Goal: Ask a question

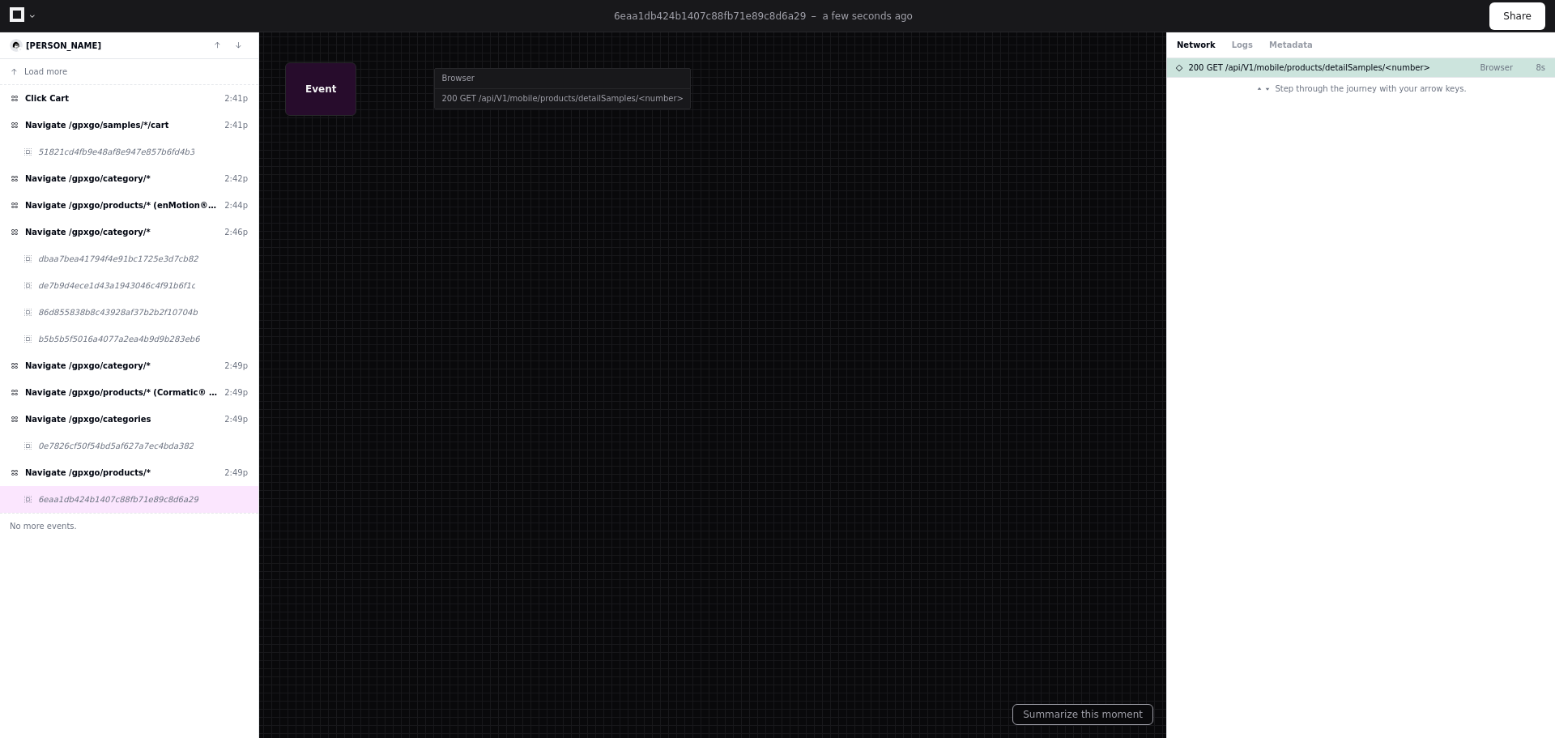
click at [1391, 92] on span "Step through the journey with your arrow keys." at bounding box center [1370, 89] width 191 height 12
click at [313, 89] on div at bounding box center [777, 369] width 1555 height 738
click at [99, 497] on span "6eaa1db424b1407c88fb71e89c8d6a29" at bounding box center [118, 499] width 160 height 12
click at [94, 473] on span "Navigate /gpxgo/products/*" at bounding box center [88, 473] width 126 height 12
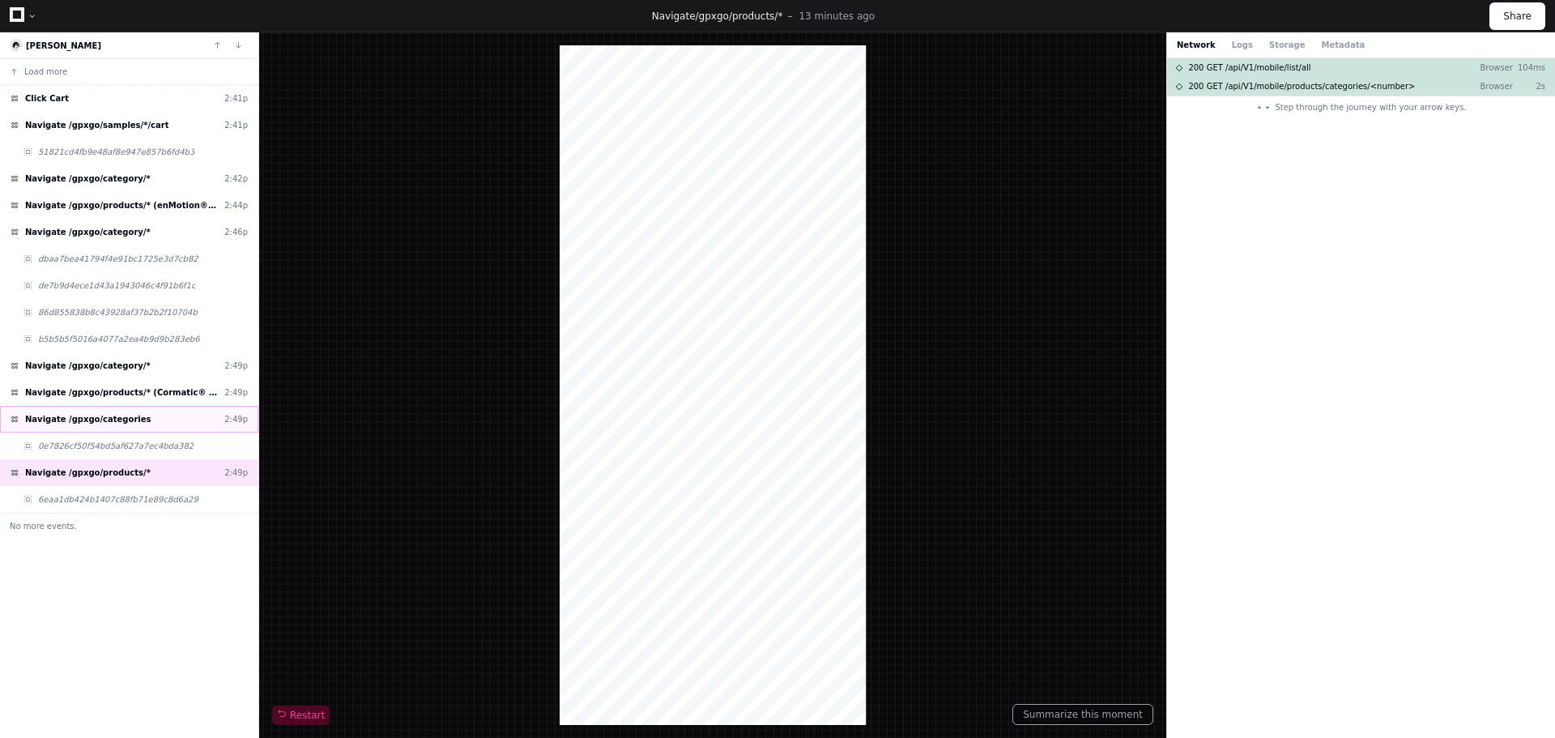
click at [95, 420] on span "Navigate /gpxgo/categories" at bounding box center [88, 419] width 126 height 12
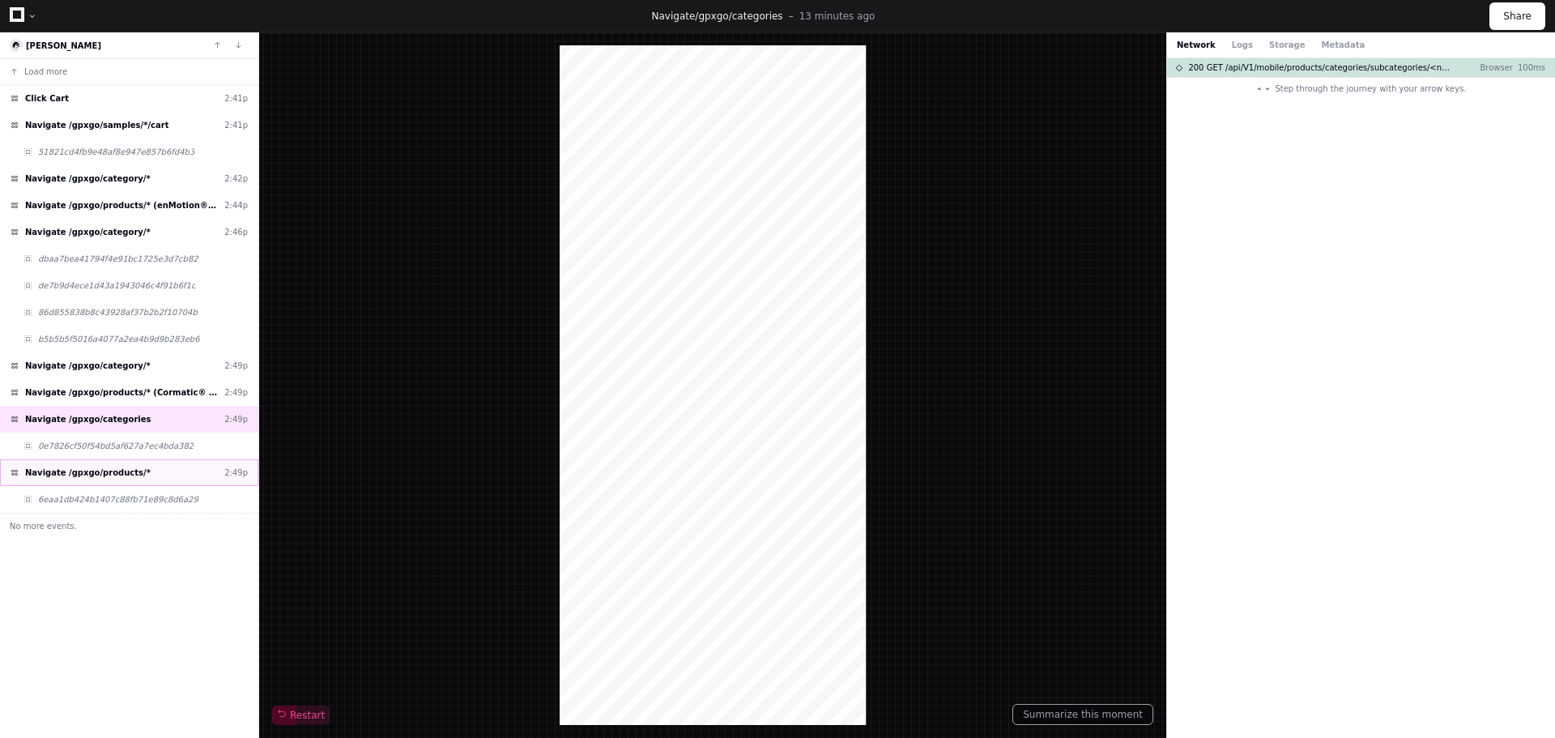
click at [86, 470] on span "Navigate /gpxgo/products/*" at bounding box center [88, 473] width 126 height 12
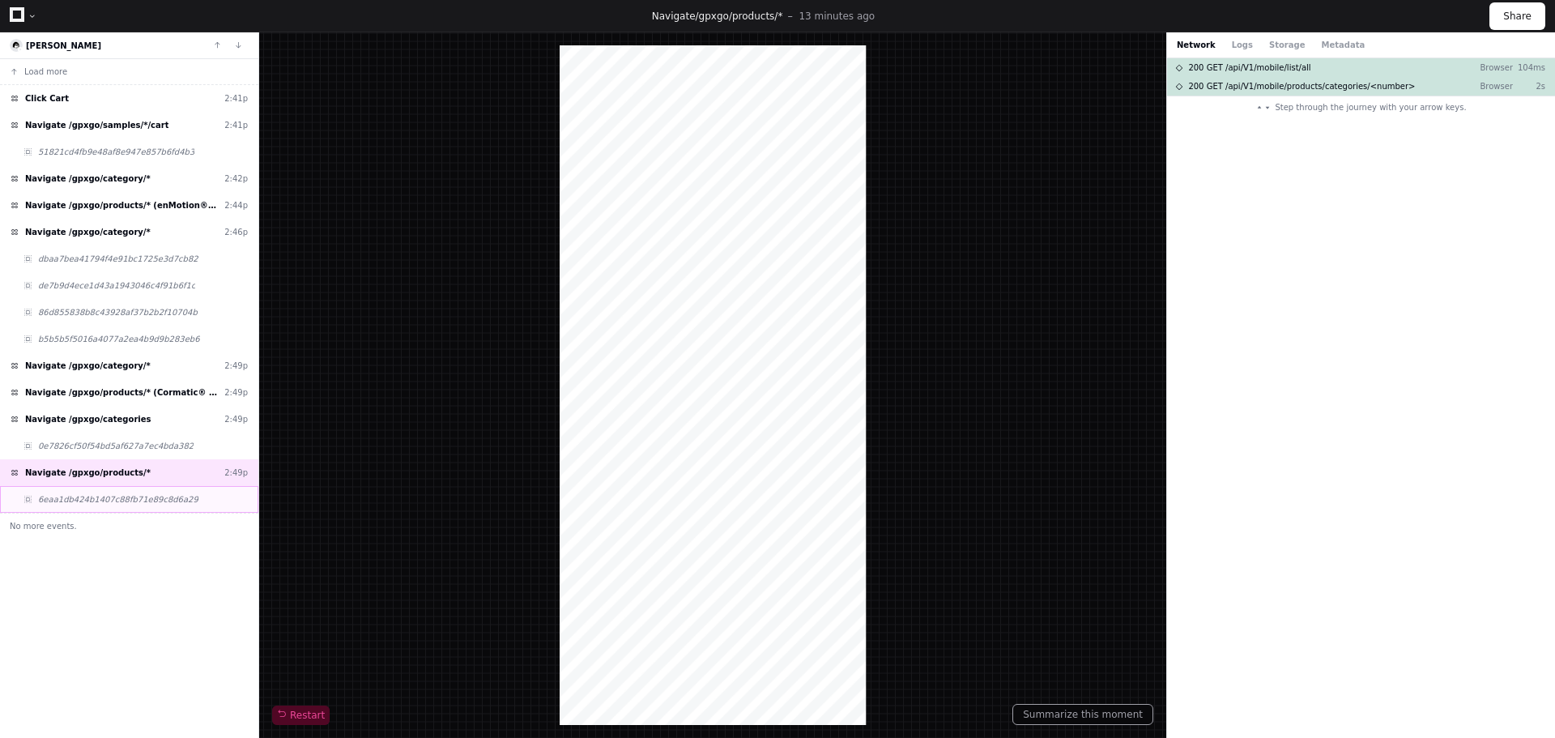
click at [87, 497] on span "6eaa1db424b1407c88fb71e89c8d6a29" at bounding box center [118, 499] width 160 height 12
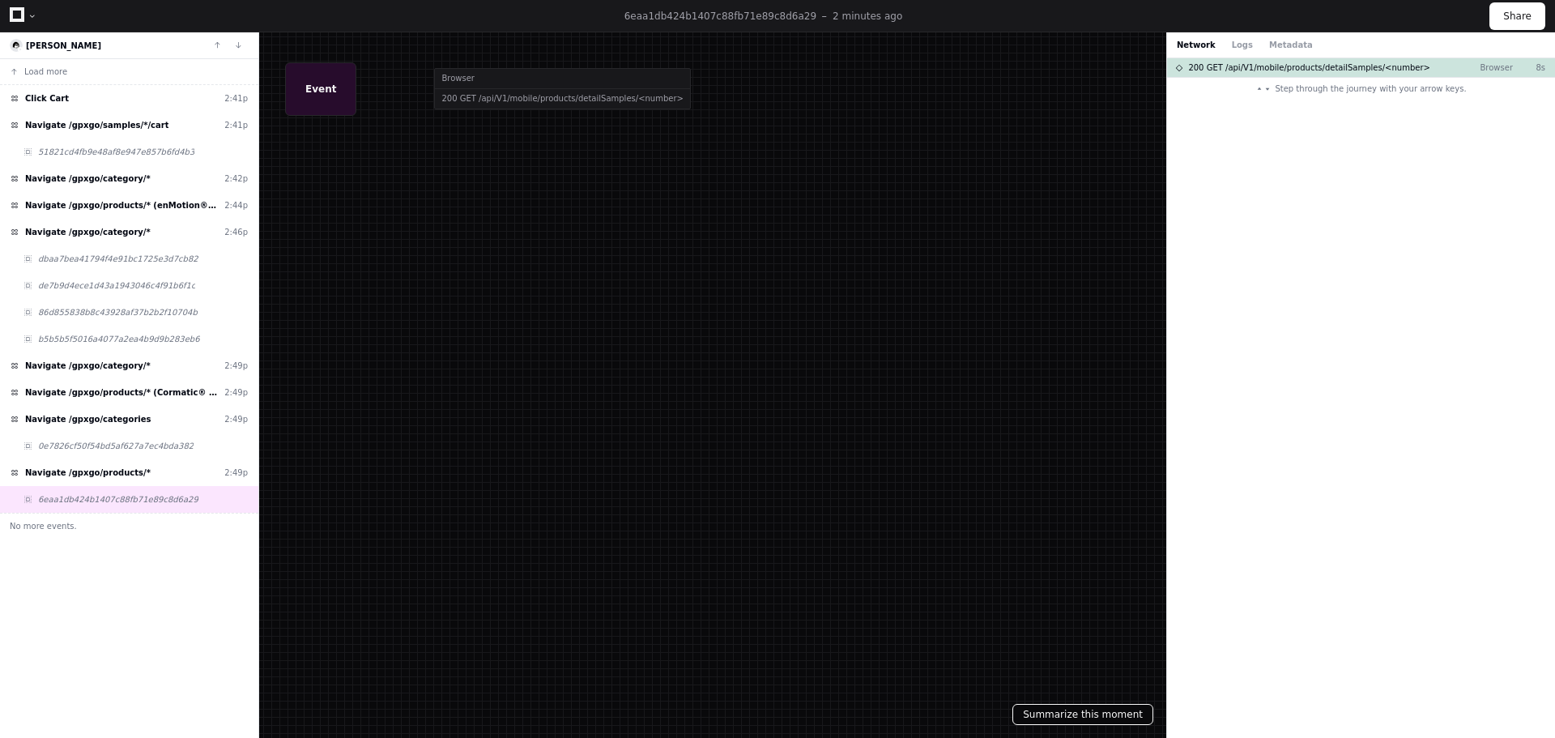
click at [1123, 711] on button "Summarize this moment" at bounding box center [1083, 714] width 141 height 21
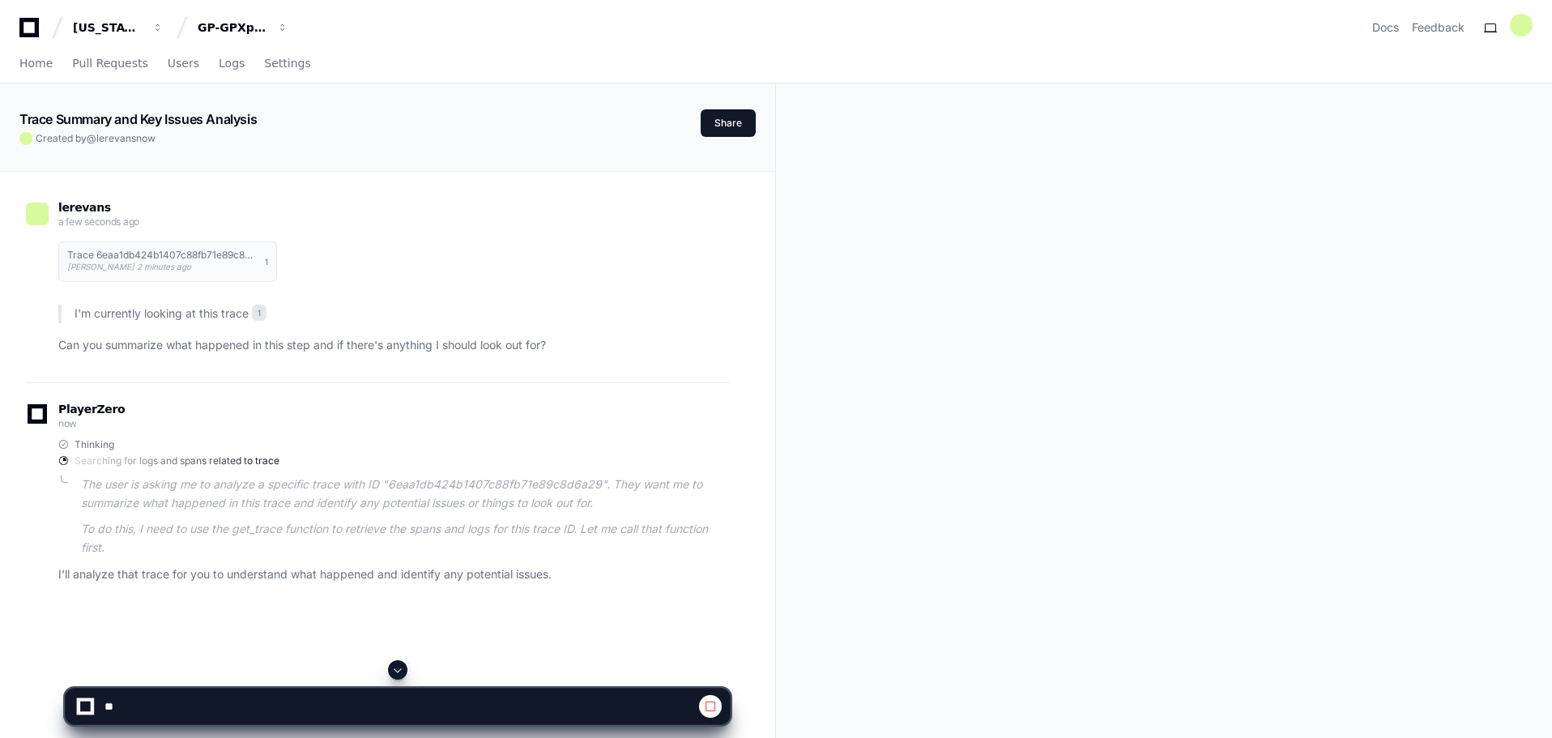
click at [302, 347] on p "Can you summarize what happened in this step and if there's anything I should l…" at bounding box center [393, 345] width 671 height 19
click at [216, 706] on textarea at bounding box center [400, 707] width 598 height 36
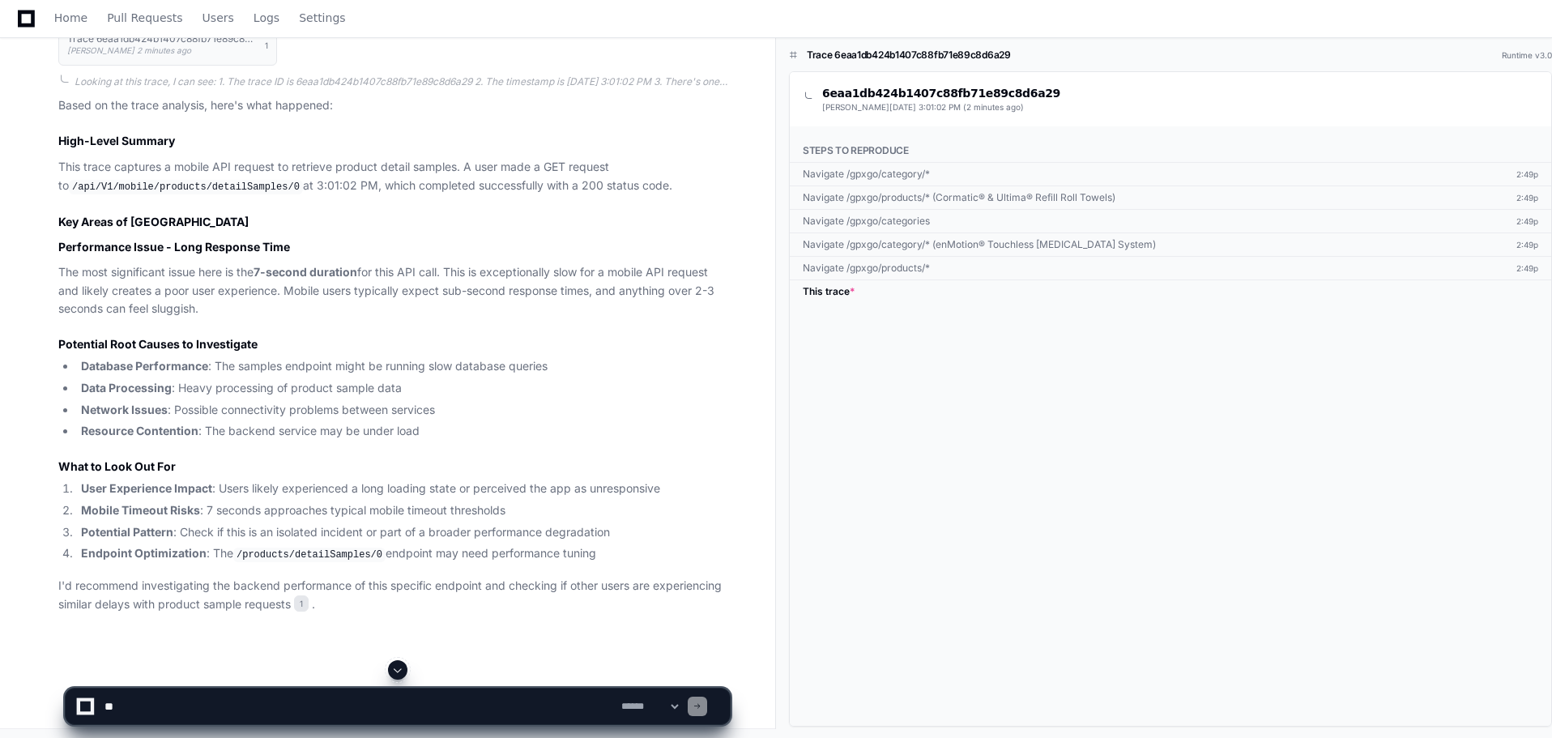
scroll to position [509, 0]
click at [139, 704] on textarea at bounding box center [359, 707] width 517 height 36
click at [189, 713] on textarea at bounding box center [359, 707] width 517 height 36
type textarea "**********"
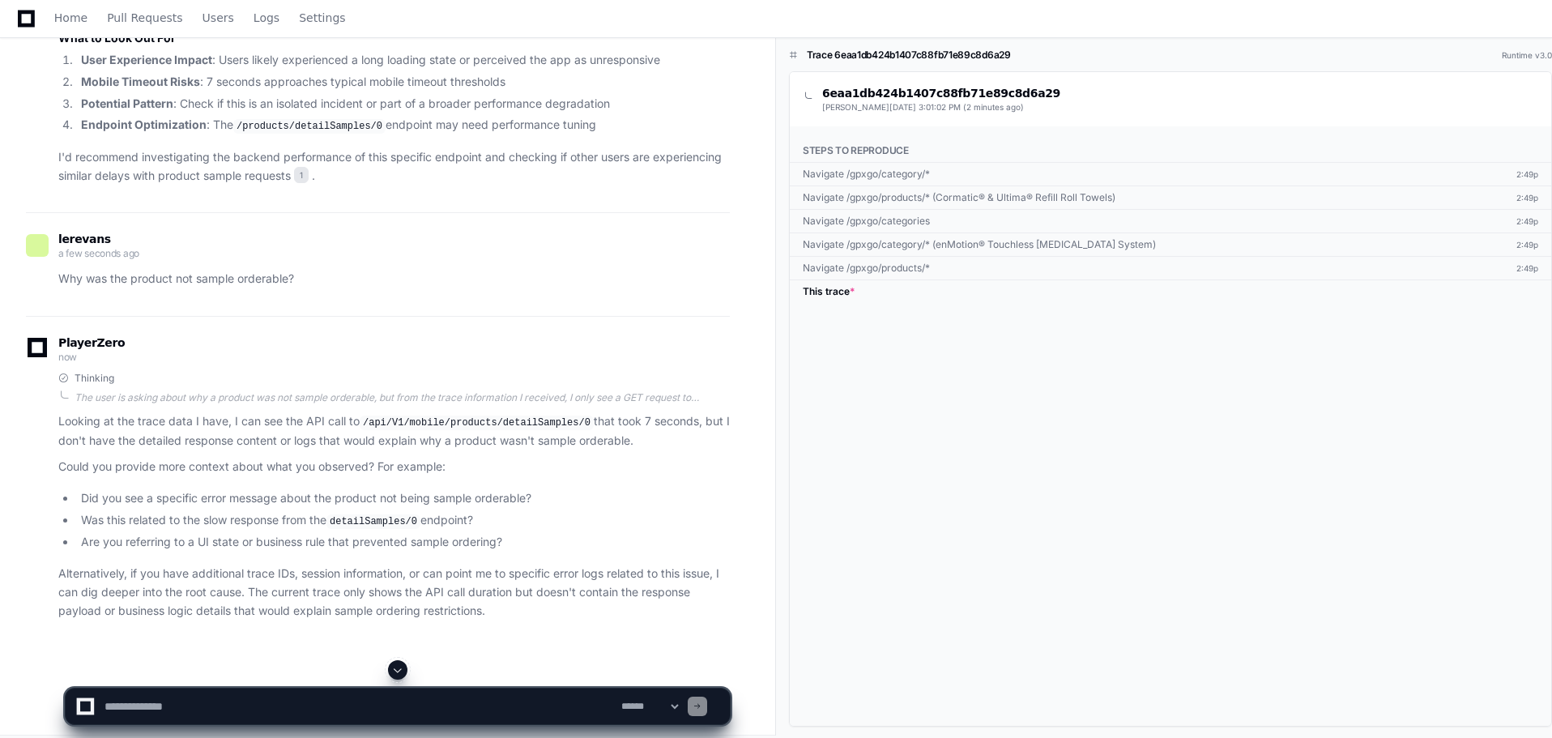
scroll to position [943, 0]
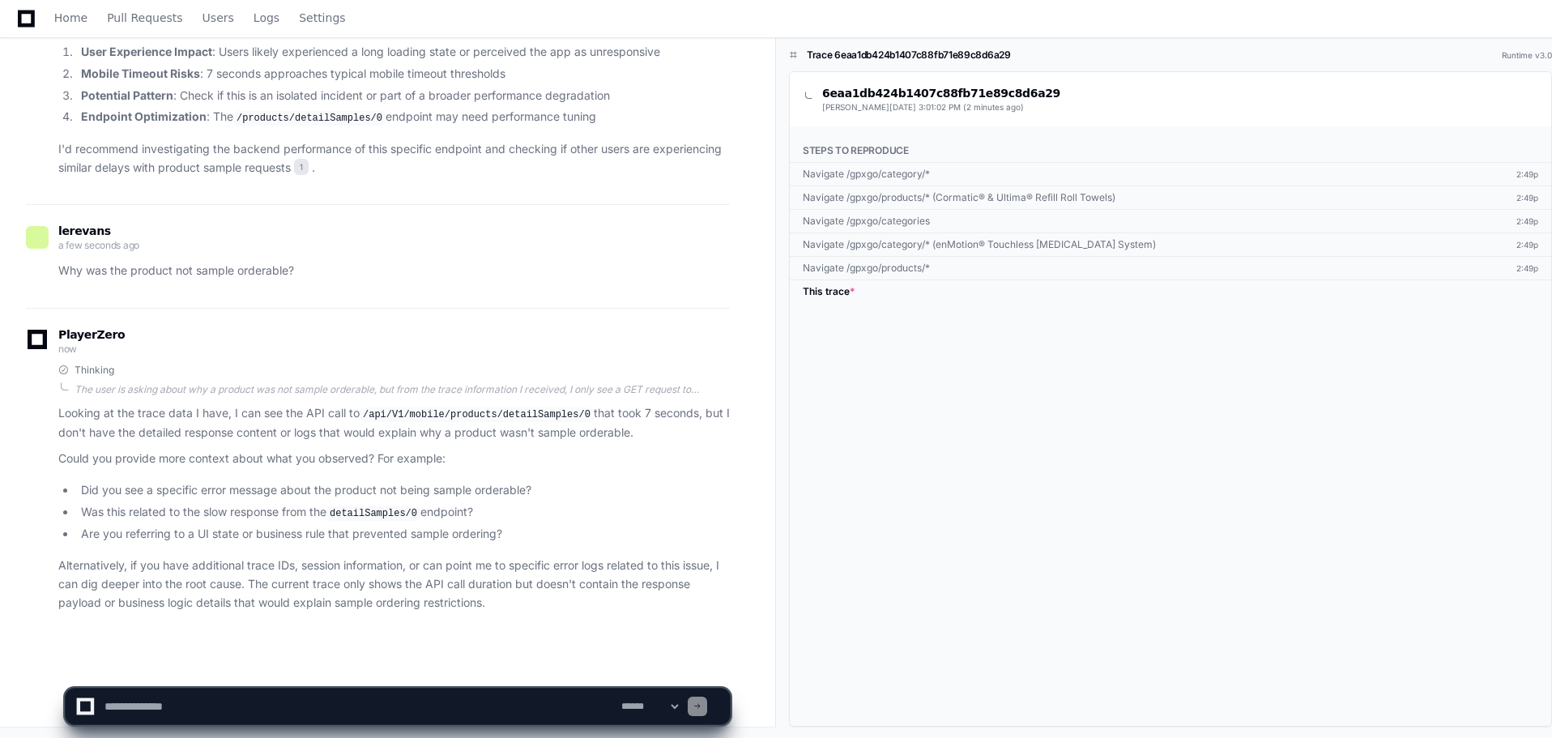
click at [235, 705] on textarea at bounding box center [359, 707] width 517 height 36
type textarea "*"
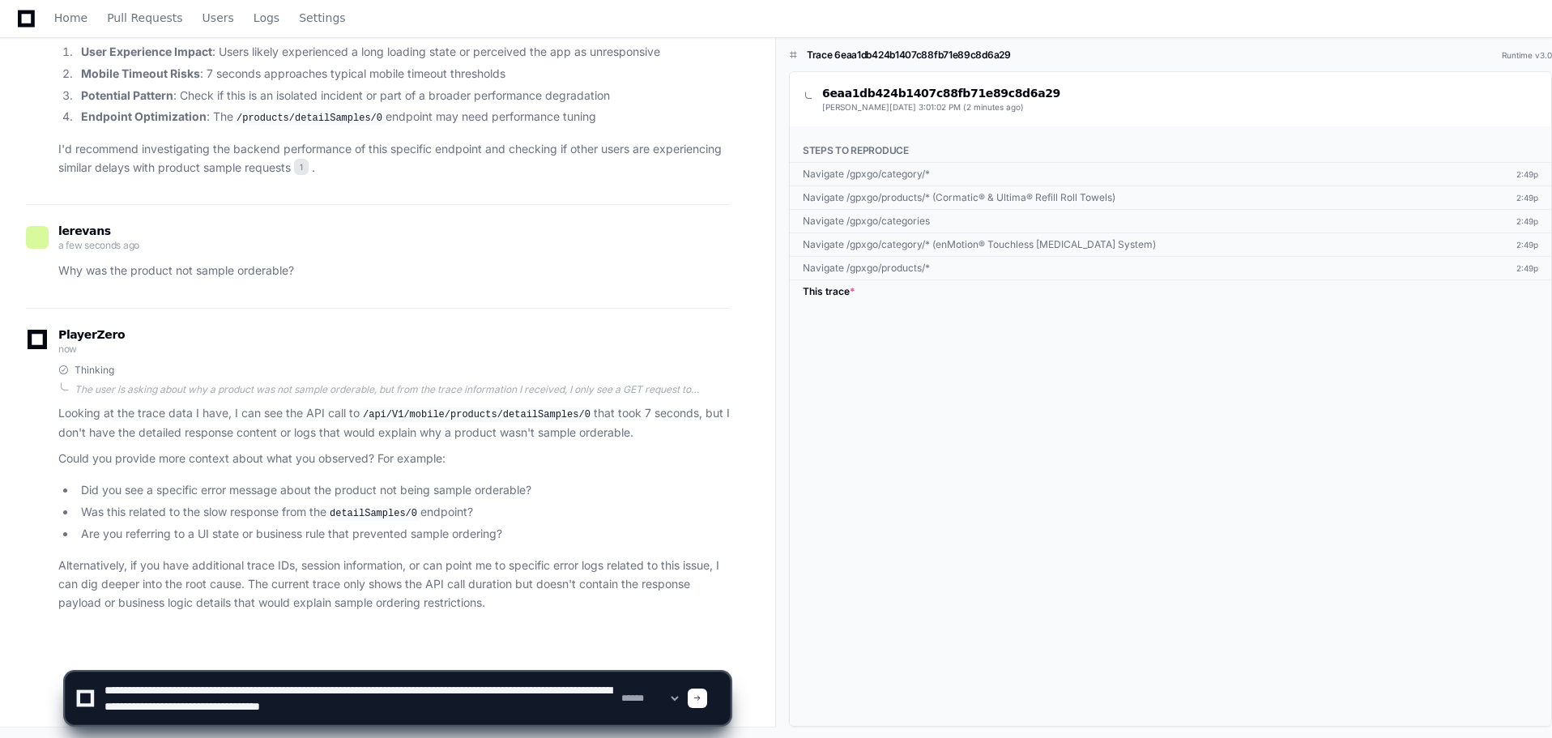
type textarea "**********"
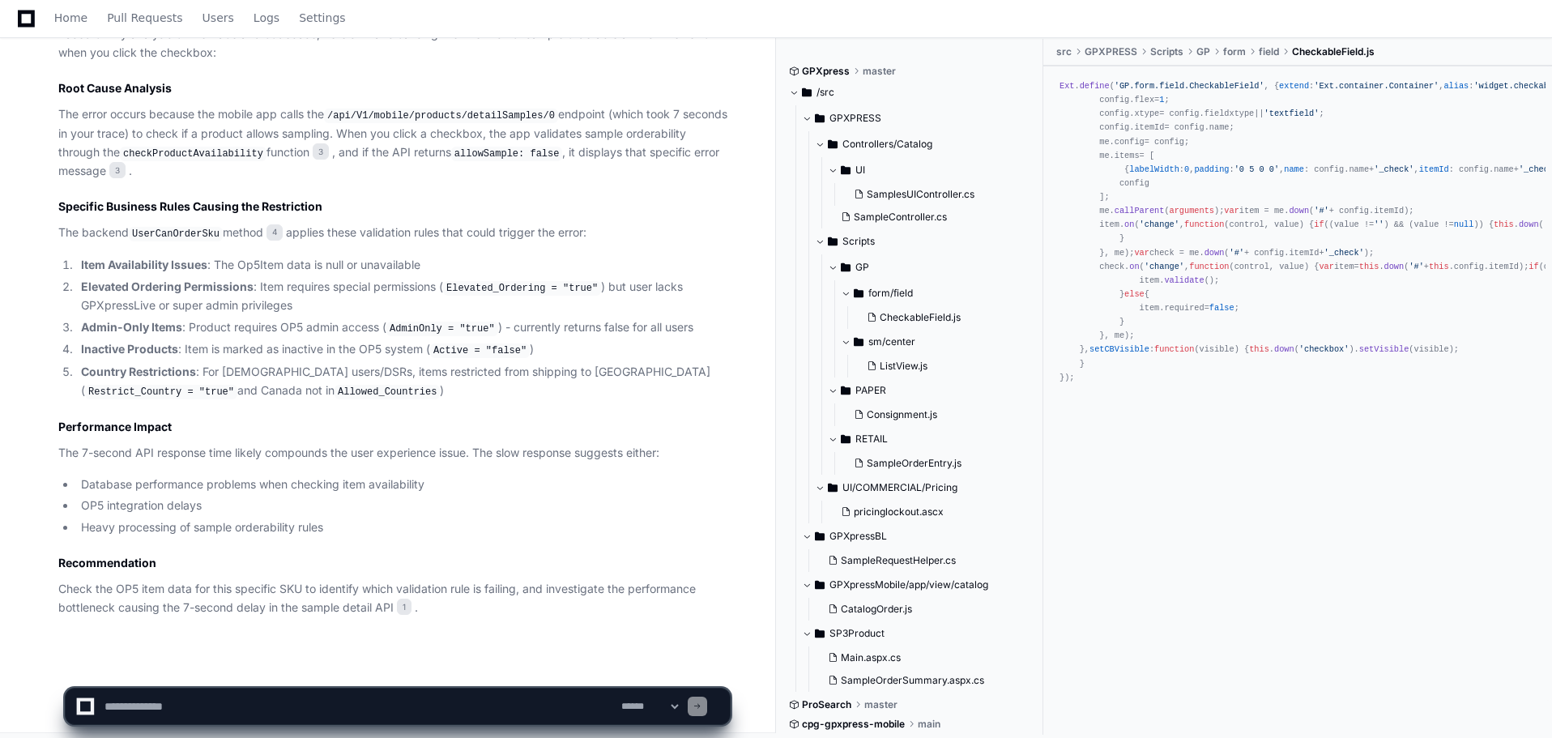
scroll to position [2093, 0]
